Goal: Navigation & Orientation: Find specific page/section

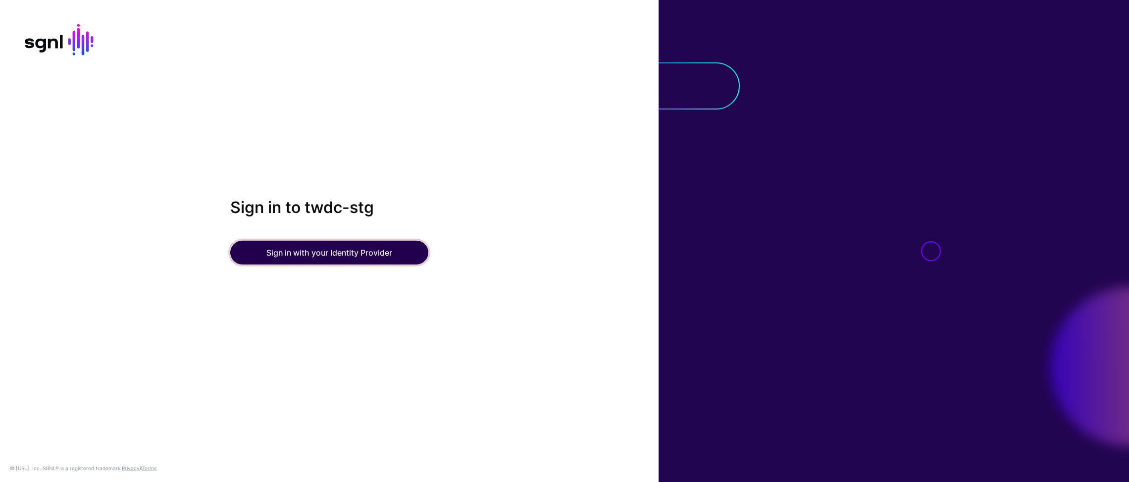
click at [353, 256] on button "Sign in with your Identity Provider" at bounding box center [329, 253] width 198 height 24
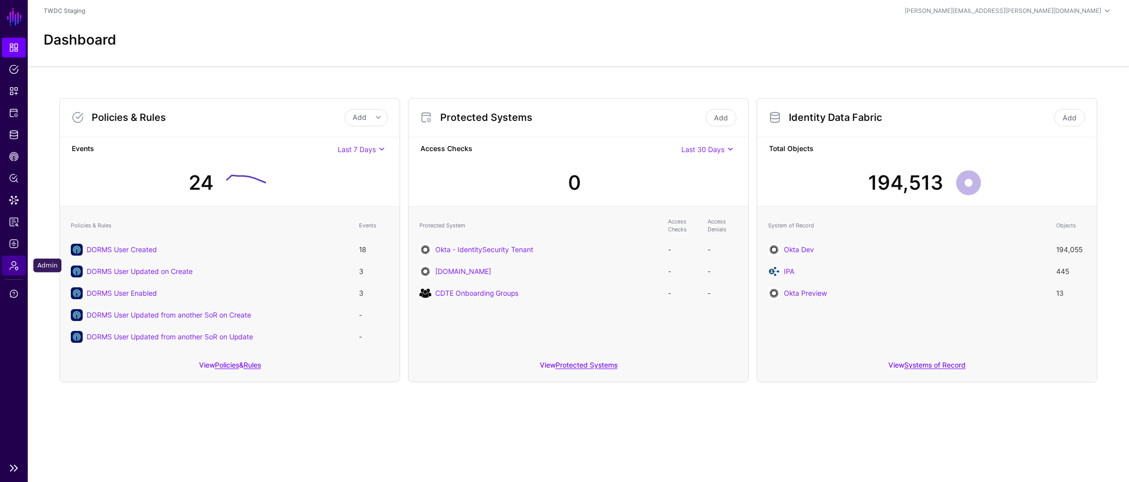
click at [13, 269] on span "Admin" at bounding box center [14, 266] width 10 height 10
